Goal: Information Seeking & Learning: Learn about a topic

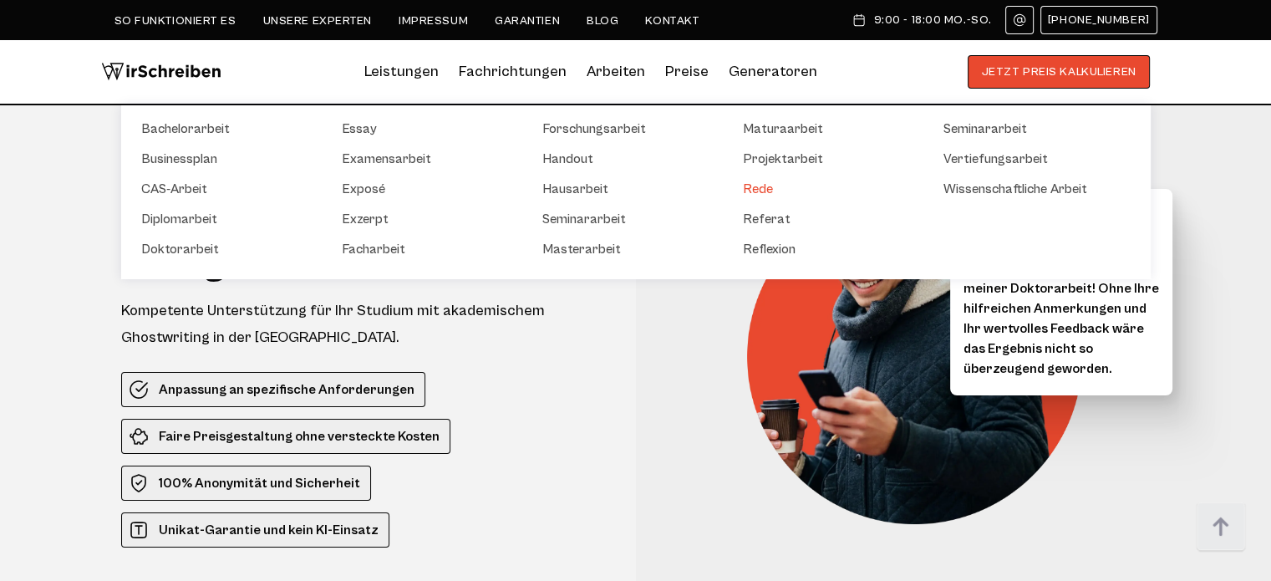
click at [771, 191] on link "Rede" at bounding box center [826, 189] width 167 height 20
click at [994, 186] on link "Wissenschaftliche Arbeit" at bounding box center [1026, 189] width 167 height 20
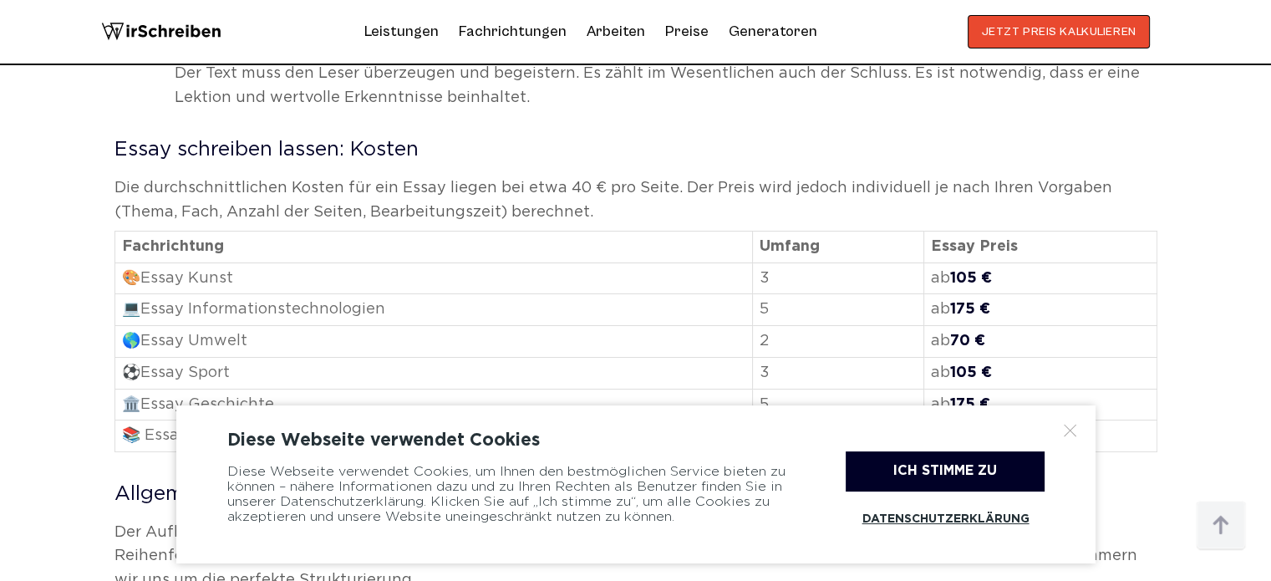
scroll to position [1671, 0]
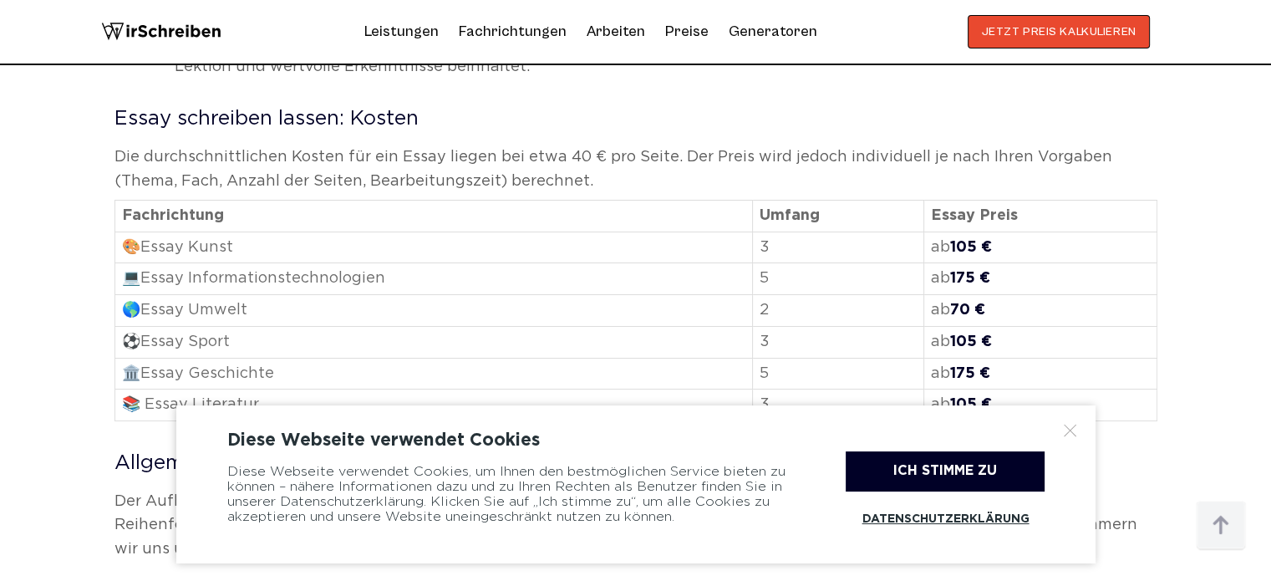
click at [1076, 429] on div at bounding box center [1070, 430] width 17 height 17
